Goal: Find specific page/section: Find specific page/section

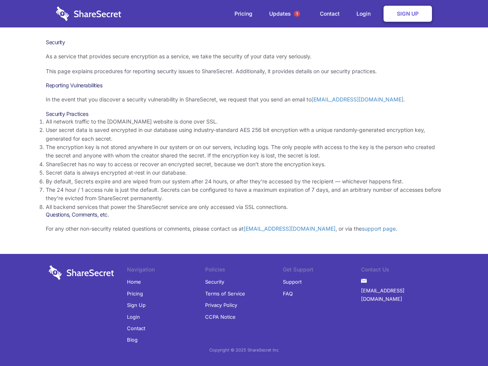
click at [244, 183] on li "By default, Secrets expire and are wiped from our system after 24 hours, or aft…" at bounding box center [244, 181] width 397 height 8
click at [297, 14] on span "1" at bounding box center [297, 14] width 6 height 6
